Goal: Find contact information: Find contact information

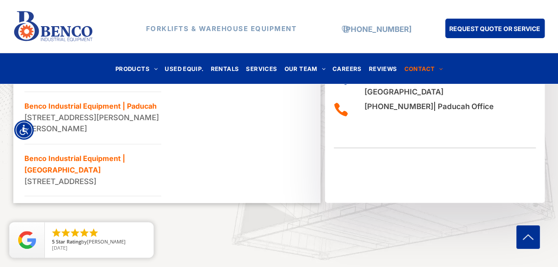
scroll to position [622, 0]
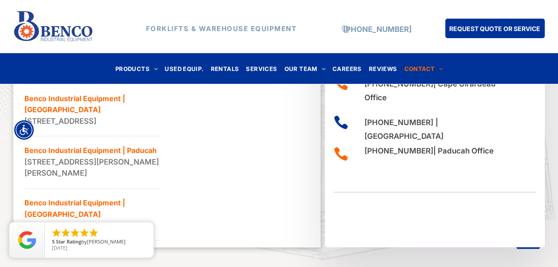
drag, startPoint x: 124, startPoint y: 195, endPoint x: 174, endPoint y: 200, distance: 50.9
click at [174, 200] on ul "Benco Industrial Equipment | St. Louis 1140 Mid Rivers Industrial Dr, St Peters…" at bounding box center [166, 136] width 285 height 209
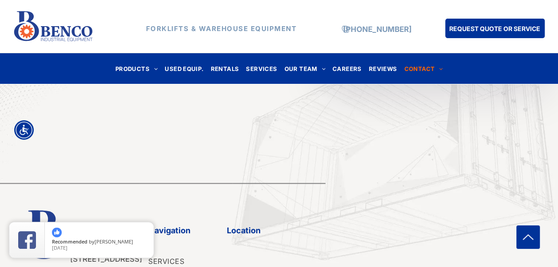
scroll to position [578, 0]
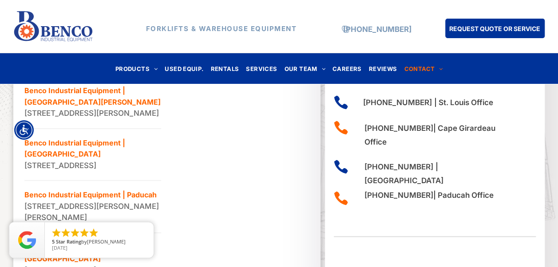
click at [291, 63] on span "OUR TEAM" at bounding box center [304, 69] width 41 height 12
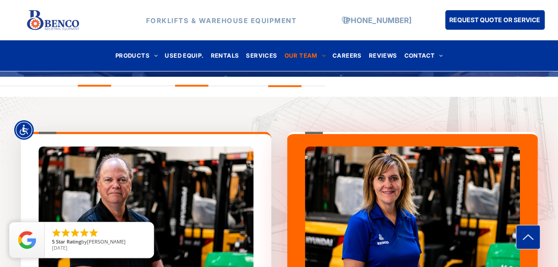
scroll to position [311, 0]
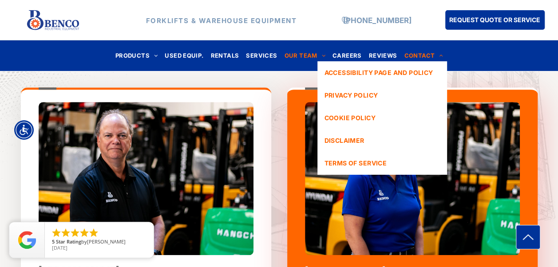
click at [414, 56] on span "CONTACT" at bounding box center [423, 56] width 39 height 12
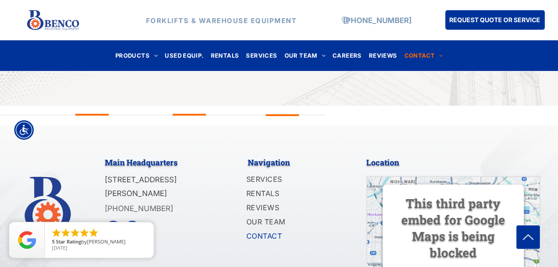
scroll to position [975, 0]
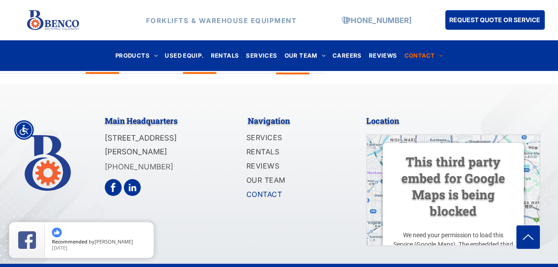
drag, startPoint x: 154, startPoint y: 147, endPoint x: 168, endPoint y: 156, distance: 16.8
click at [168, 156] on div "Main Headquarters 1140 Mid Rivers Industrial Drive Saint Peters, MO 63376 (636)…" at bounding box center [170, 179] width 131 height 136
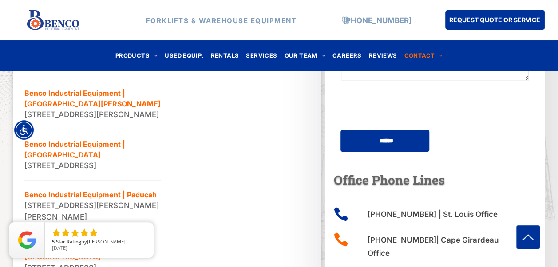
scroll to position [619, 0]
